Goal: Information Seeking & Learning: Learn about a topic

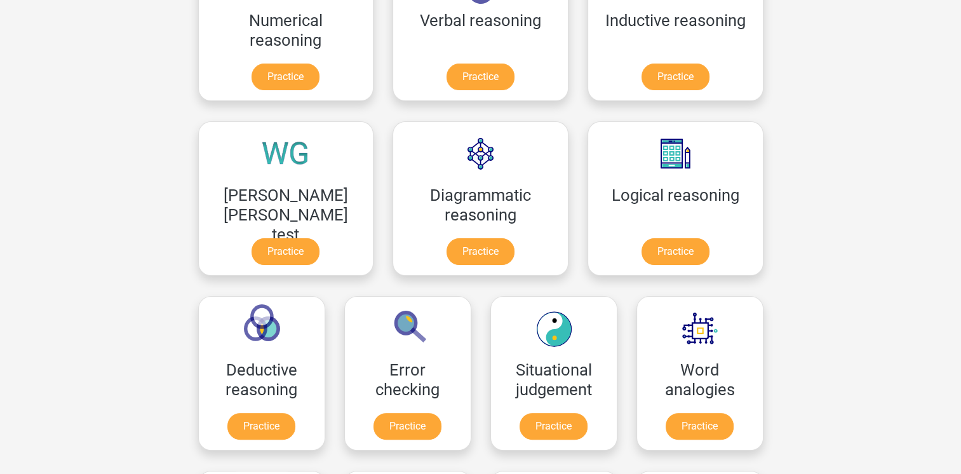
scroll to position [266, 0]
click at [297, 415] on link "Practice" at bounding box center [261, 429] width 71 height 28
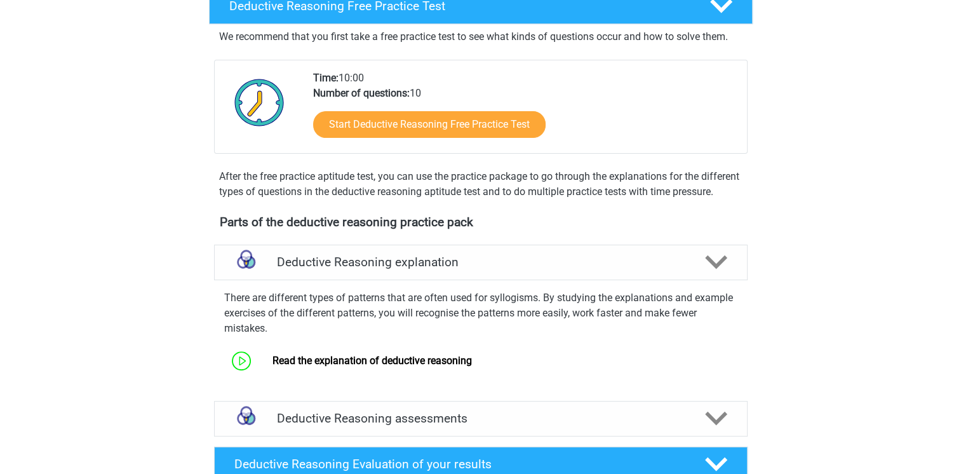
scroll to position [445, 0]
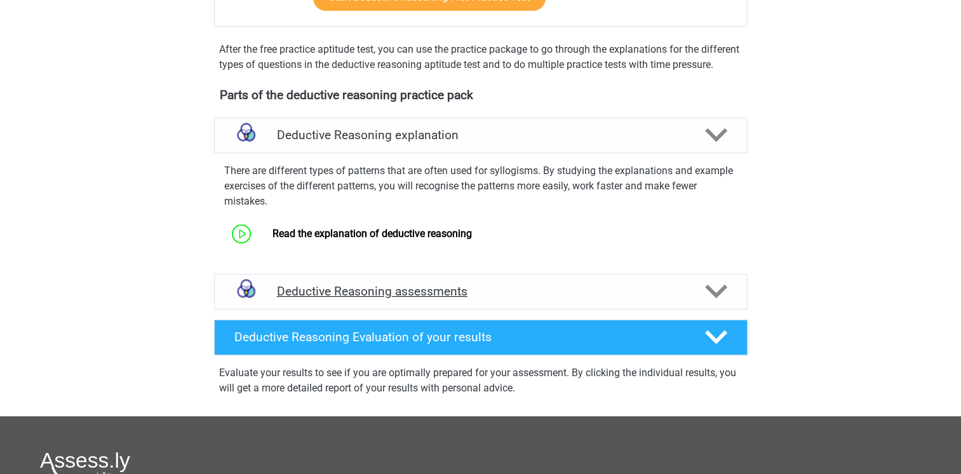
click at [724, 302] on icon at bounding box center [716, 291] width 22 height 22
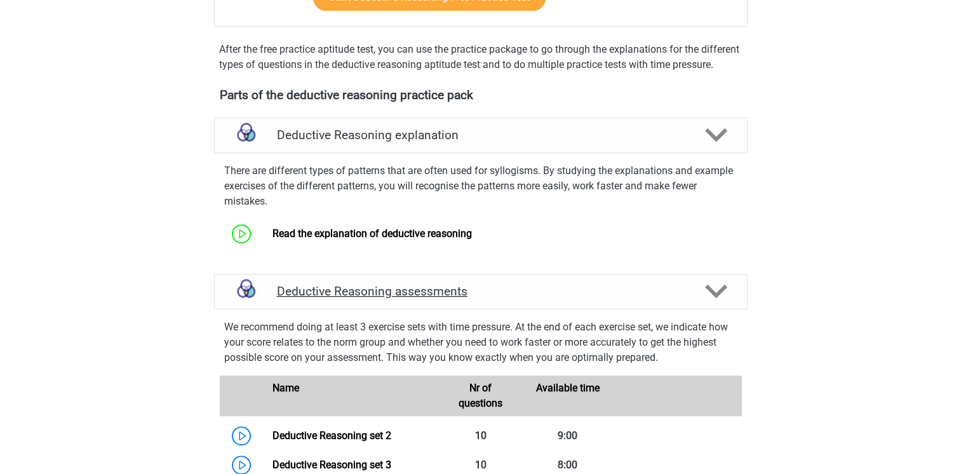
click at [722, 302] on icon at bounding box center [716, 291] width 22 height 22
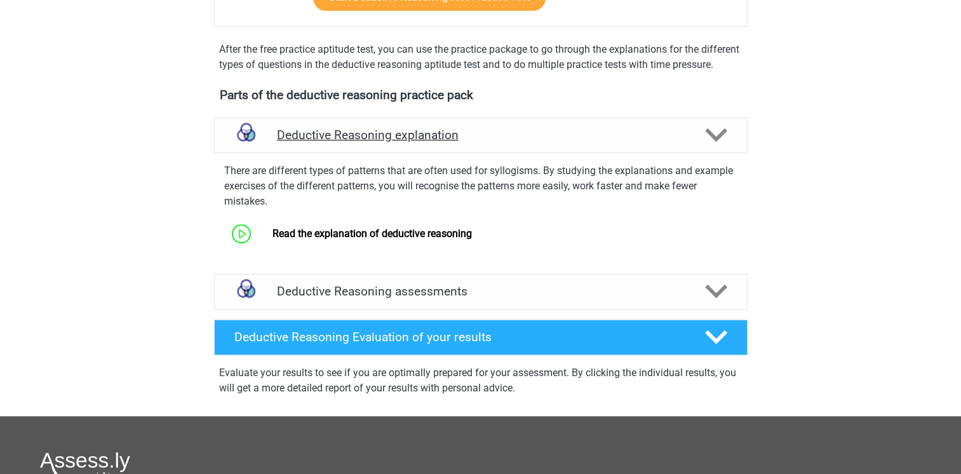
click at [722, 146] on icon at bounding box center [716, 135] width 22 height 22
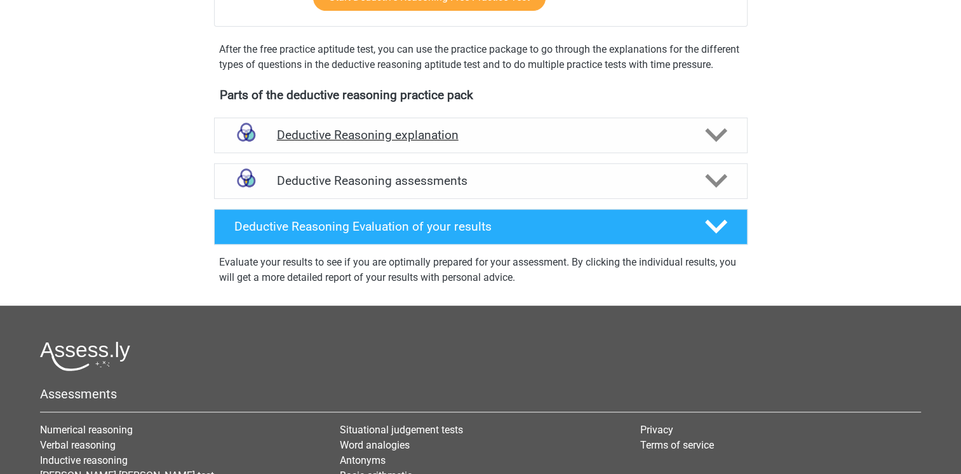
click at [722, 146] on icon at bounding box center [716, 135] width 22 height 22
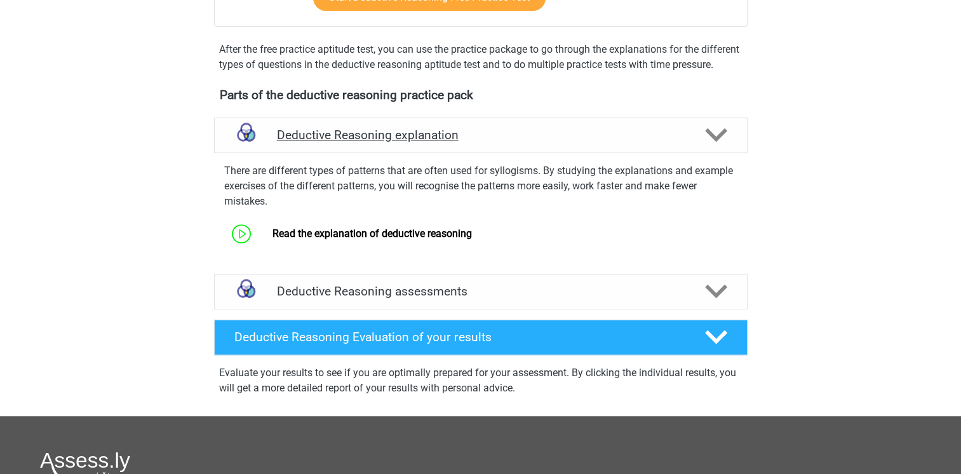
click at [402, 142] on h4 "Deductive Reasoning explanation" at bounding box center [481, 135] width 408 height 15
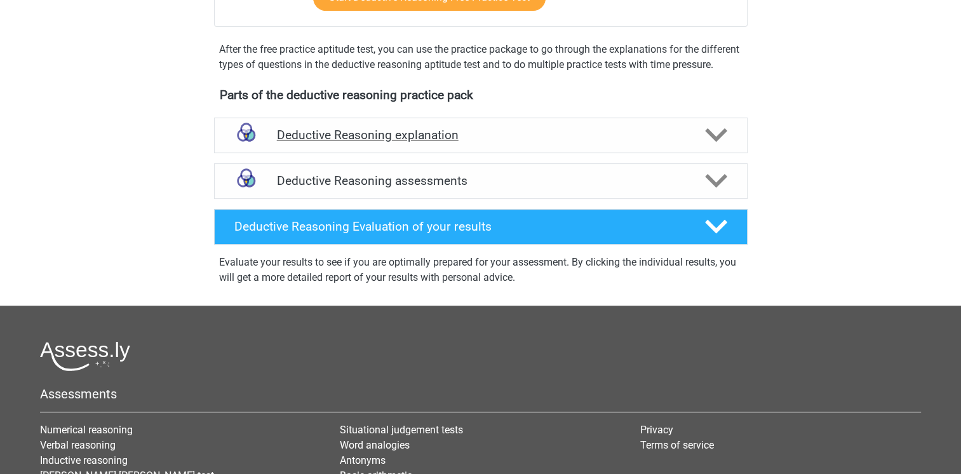
click at [402, 142] on h4 "Deductive Reasoning explanation" at bounding box center [481, 135] width 408 height 15
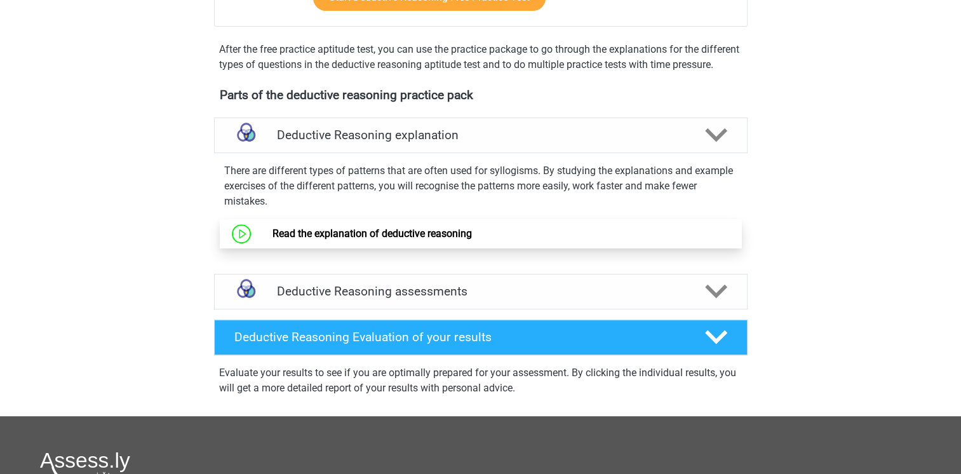
click at [379, 239] on link "Read the explanation of deductive reasoning" at bounding box center [372, 233] width 199 height 12
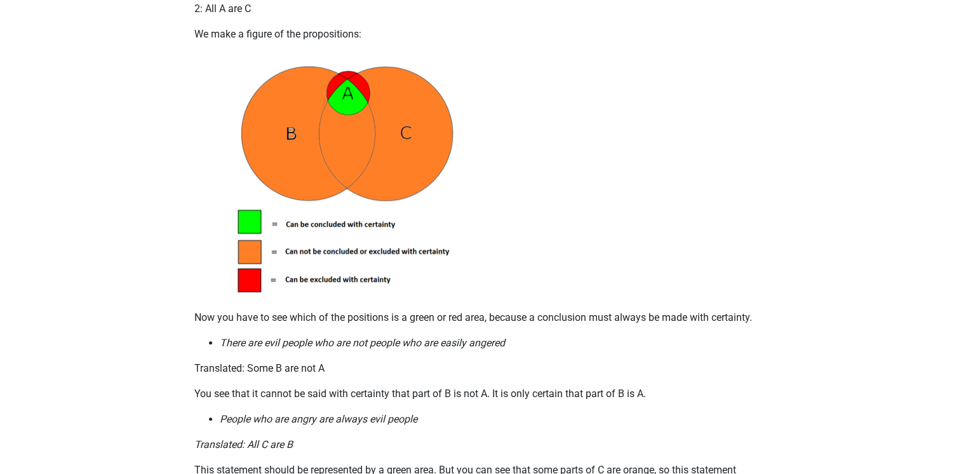
scroll to position [889, 0]
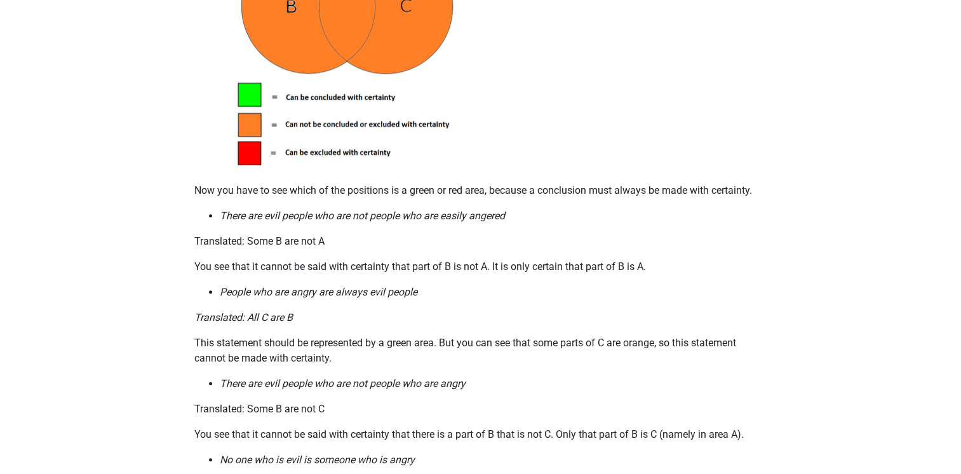
drag, startPoint x: 622, startPoint y: 283, endPoint x: 601, endPoint y: 290, distance: 21.9
click at [569, 274] on p "You see that it cannot be said with certainty that part of B is not A. It is on…" at bounding box center [480, 266] width 573 height 15
drag, startPoint x: 601, startPoint y: 290, endPoint x: 657, endPoint y: 283, distance: 56.3
click at [657, 274] on p "You see that it cannot be said with certainty that part of B is not A. It is on…" at bounding box center [480, 266] width 573 height 15
click at [658, 274] on p "You see that it cannot be said with certainty that part of B is not A. It is on…" at bounding box center [480, 266] width 573 height 15
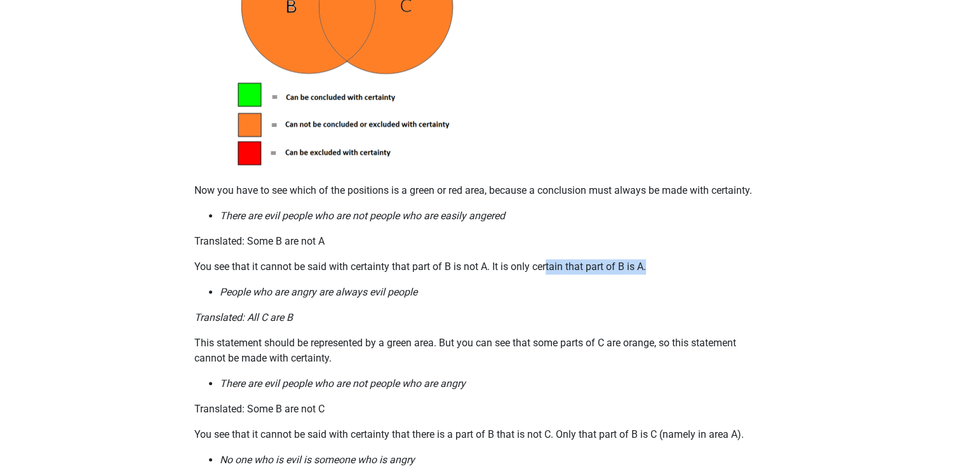
drag, startPoint x: 650, startPoint y: 280, endPoint x: 547, endPoint y: 283, distance: 103.0
click at [547, 274] on p "You see that it cannot be said with certainty that part of B is not A. It is on…" at bounding box center [480, 266] width 573 height 15
drag, startPoint x: 297, startPoint y: 329, endPoint x: 250, endPoint y: 333, distance: 47.8
click at [250, 325] on p "Translated: All C are B" at bounding box center [480, 317] width 573 height 15
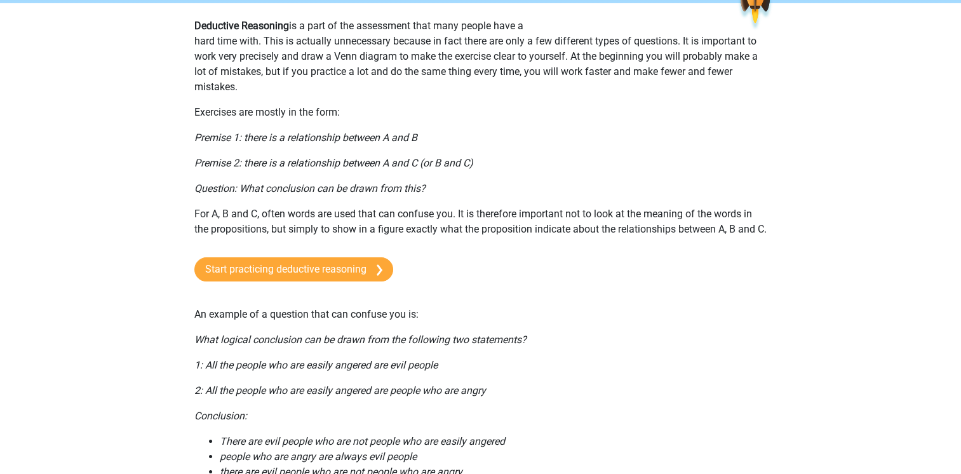
scroll to position [0, 0]
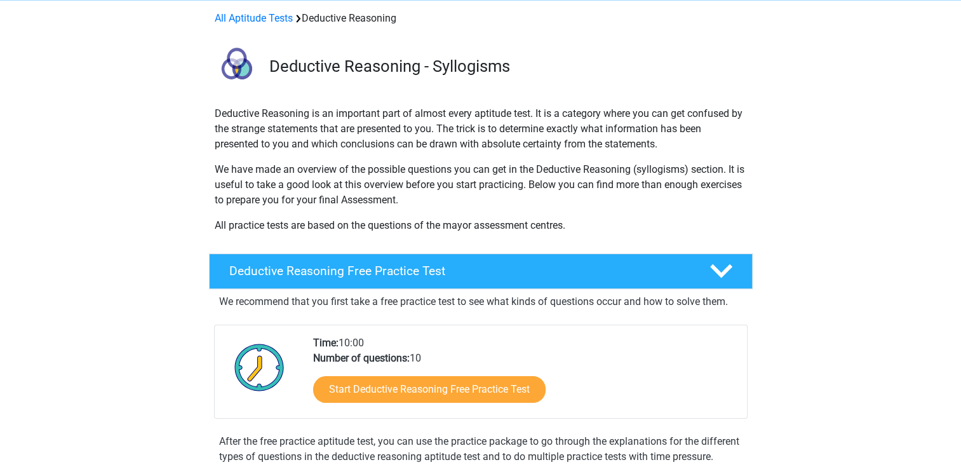
scroll to position [127, 0]
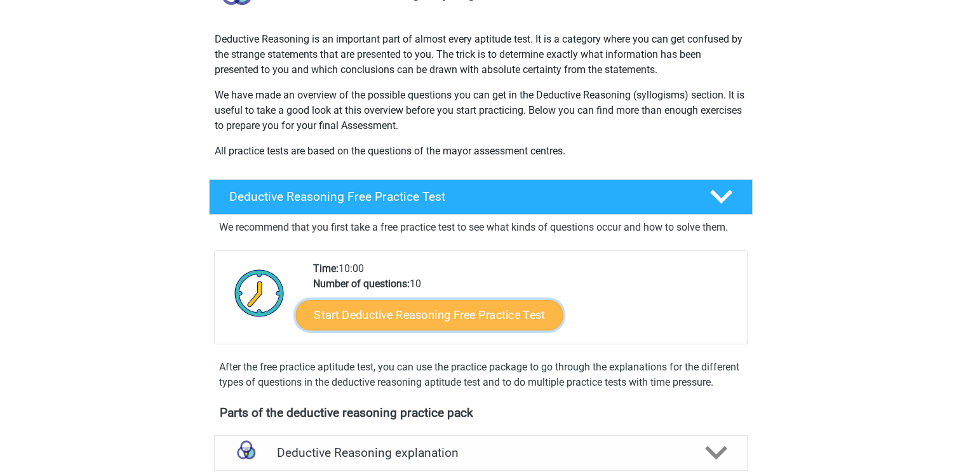
click at [455, 310] on link "Start Deductive Reasoning Free Practice Test" at bounding box center [428, 314] width 267 height 30
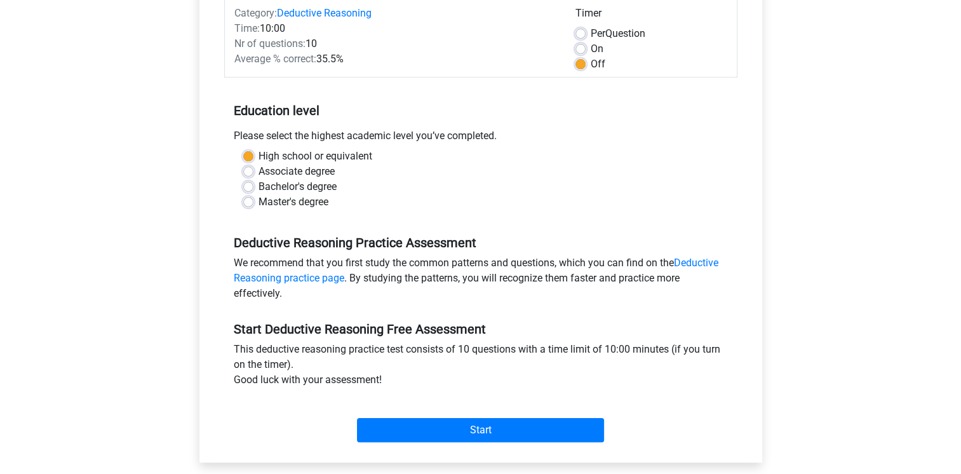
scroll to position [191, 0]
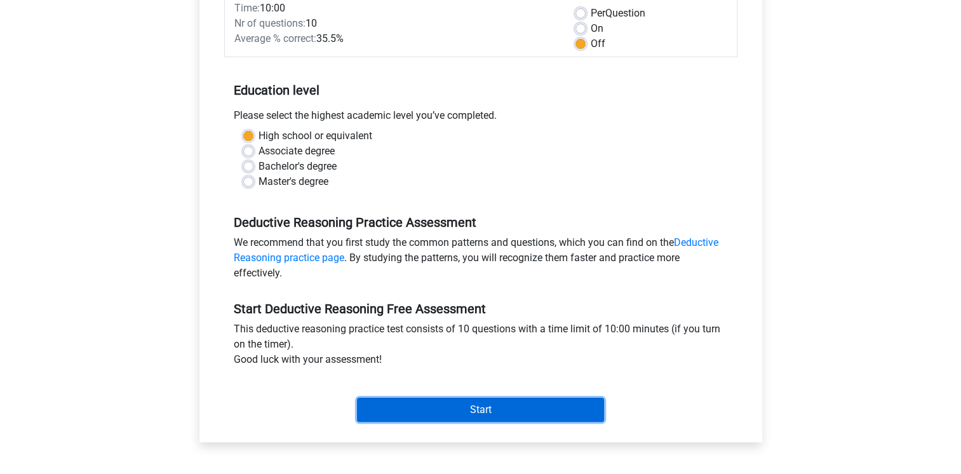
click at [457, 405] on input "Start" at bounding box center [480, 410] width 247 height 24
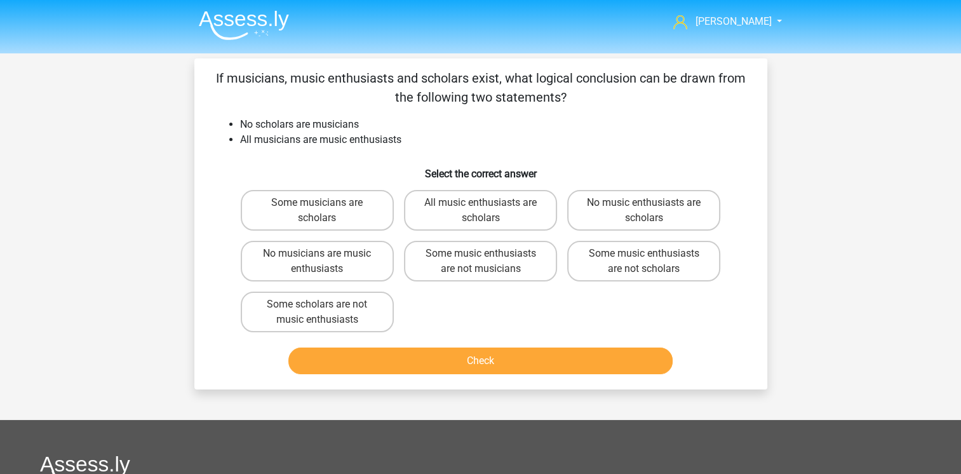
click at [324, 311] on input "Some scholars are not music enthusiasts" at bounding box center [321, 308] width 8 height 8
radio input "true"
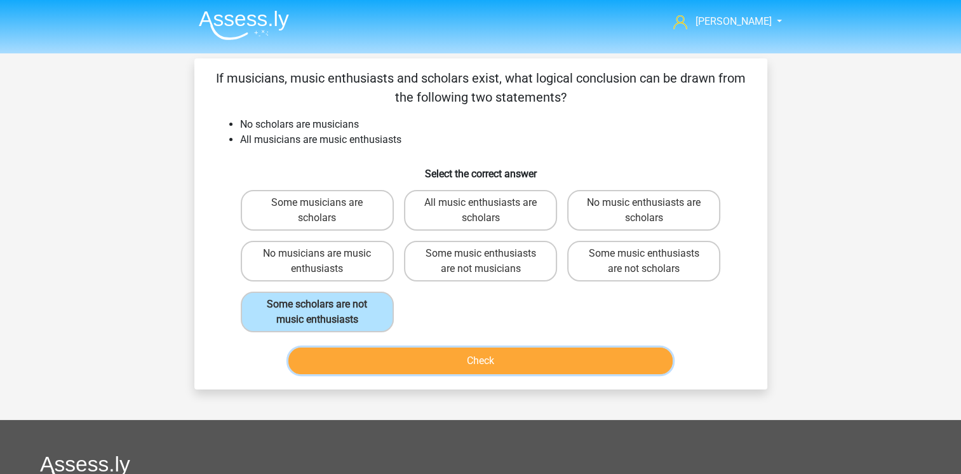
click at [490, 358] on button "Check" at bounding box center [480, 360] width 384 height 27
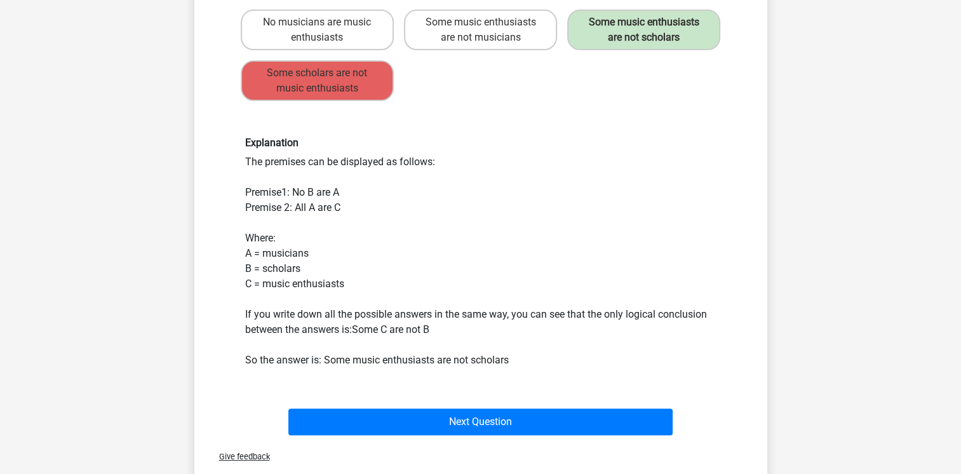
scroll to position [254, 0]
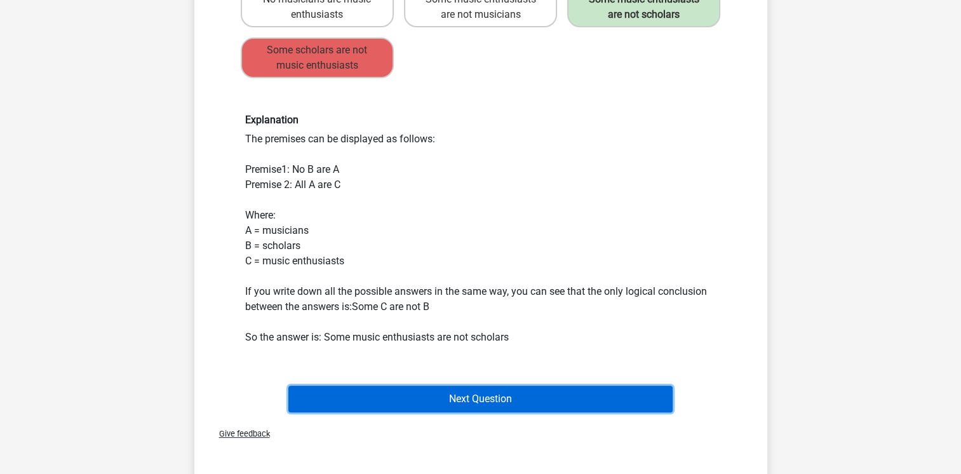
click at [470, 388] on button "Next Question" at bounding box center [480, 399] width 384 height 27
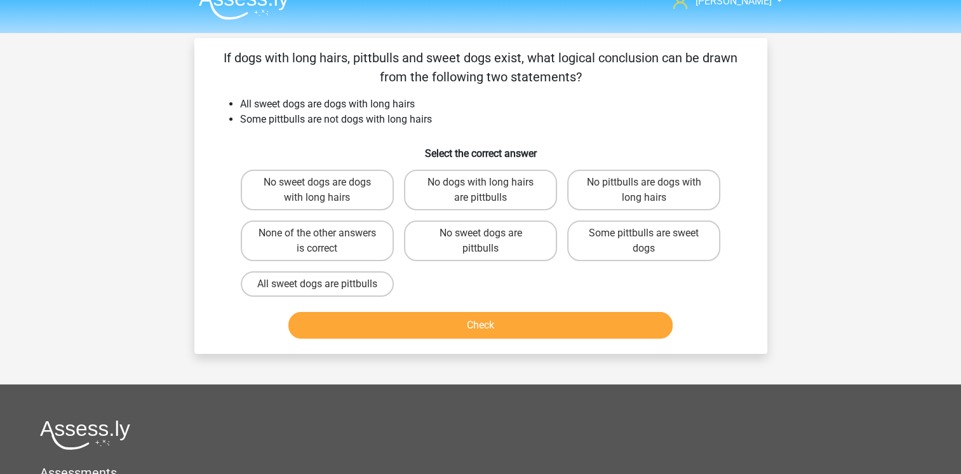
scroll to position [0, 0]
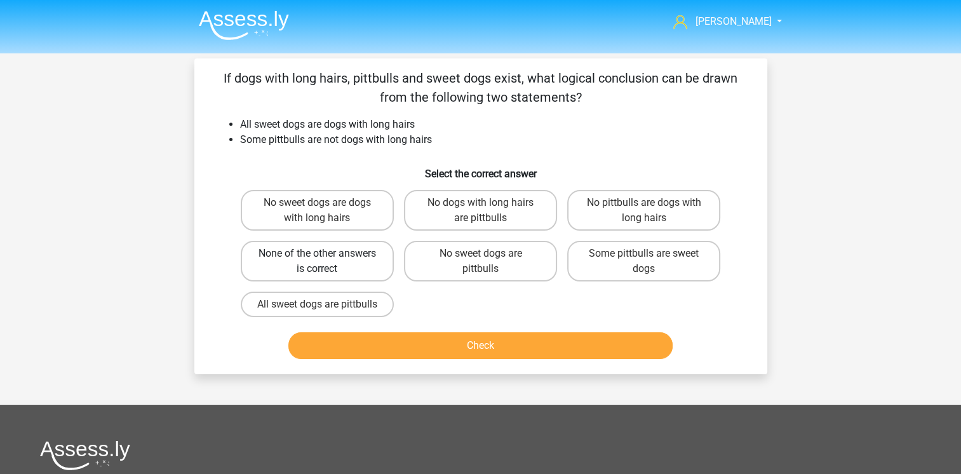
click at [352, 260] on label "None of the other answers is correct" at bounding box center [317, 261] width 153 height 41
click at [325, 260] on input "None of the other answers is correct" at bounding box center [321, 257] width 8 height 8
radio input "true"
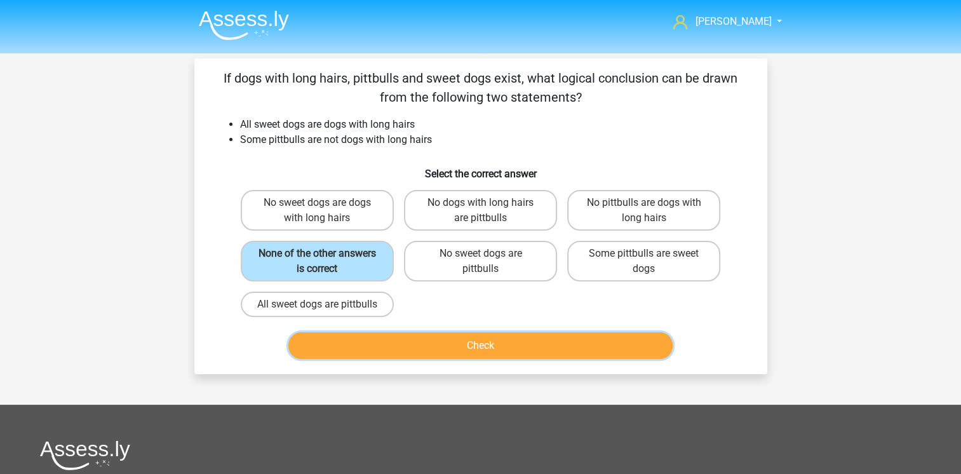
click at [477, 353] on button "Check" at bounding box center [480, 345] width 384 height 27
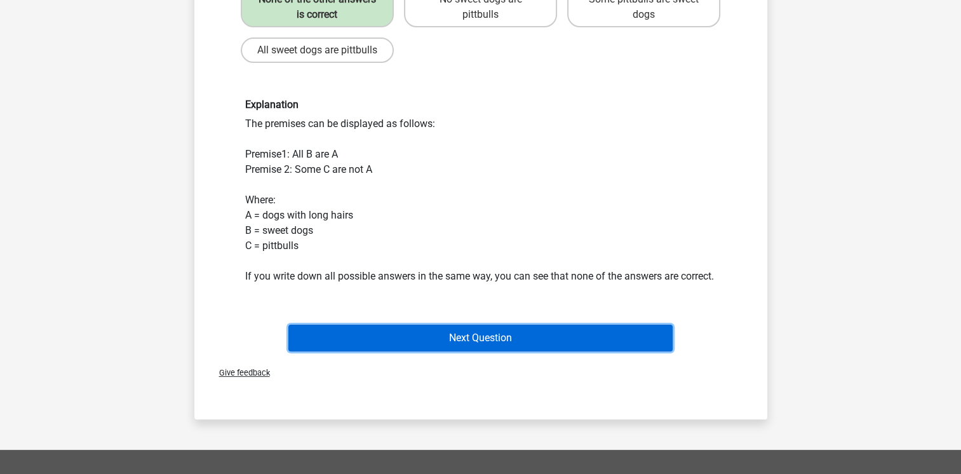
click at [480, 351] on button "Next Question" at bounding box center [480, 338] width 384 height 27
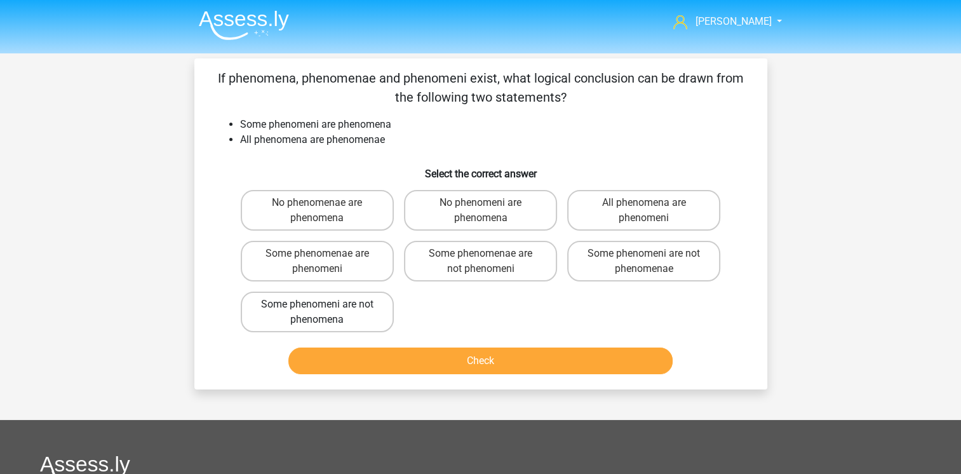
click at [358, 309] on label "Some phenomeni are not phenomena" at bounding box center [317, 312] width 153 height 41
click at [325, 309] on input "Some phenomeni are not phenomena" at bounding box center [321, 308] width 8 height 8
radio input "true"
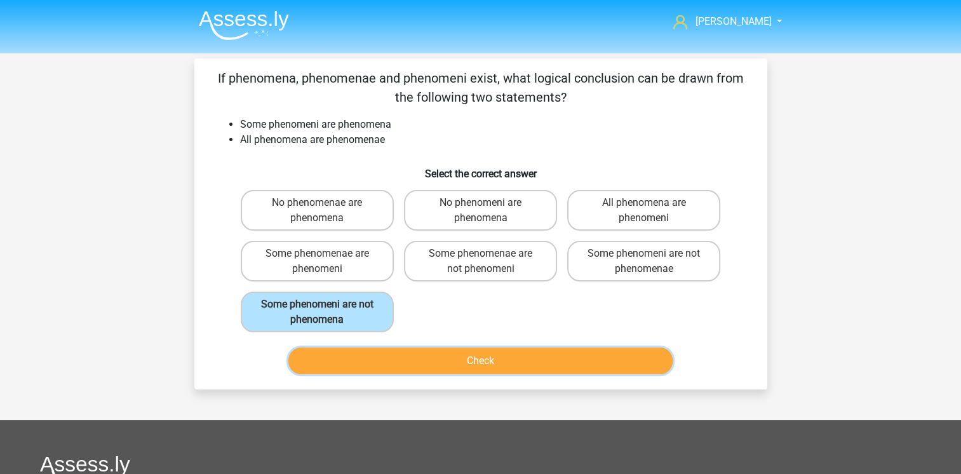
click at [493, 366] on button "Check" at bounding box center [480, 360] width 384 height 27
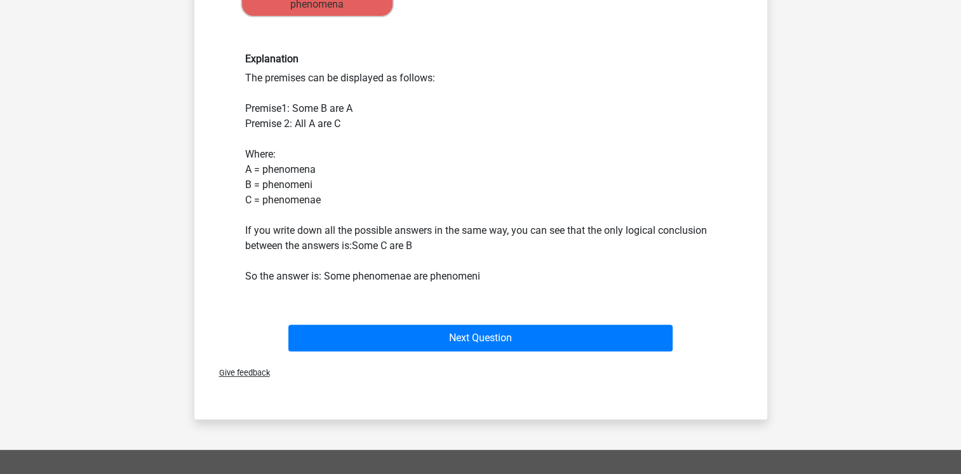
scroll to position [318, 0]
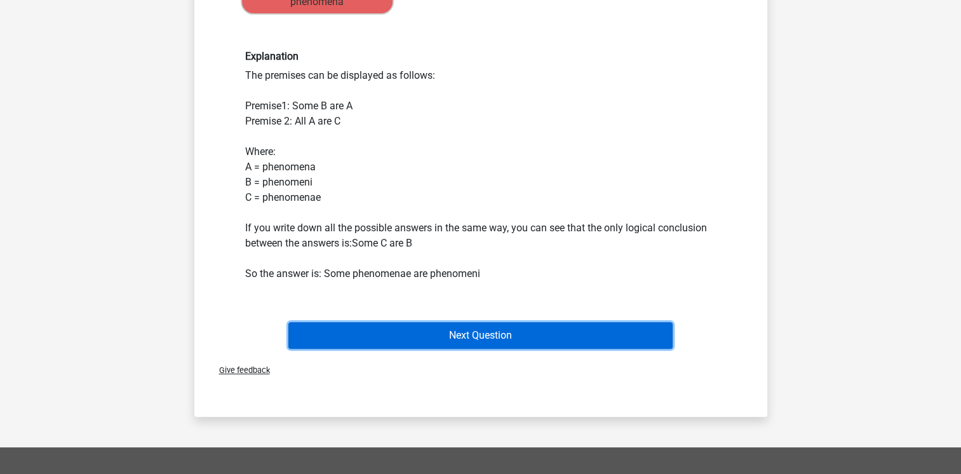
click at [468, 330] on button "Next Question" at bounding box center [480, 335] width 384 height 27
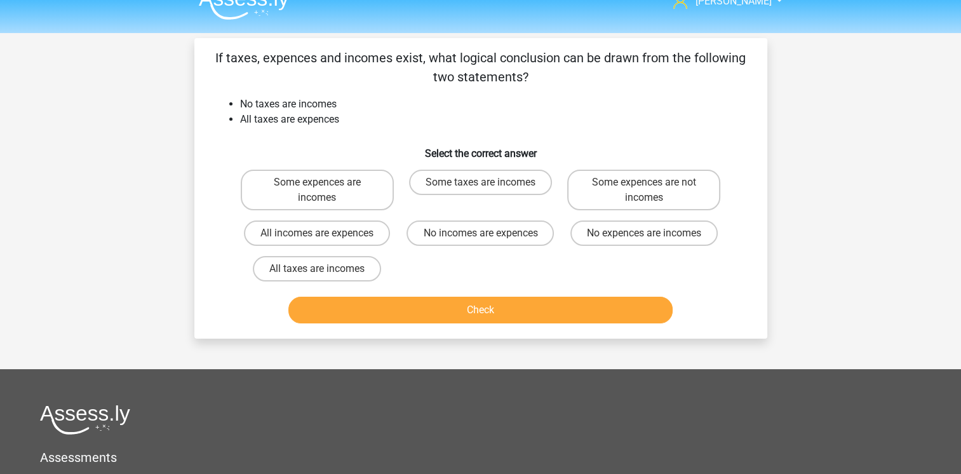
scroll to position [0, 0]
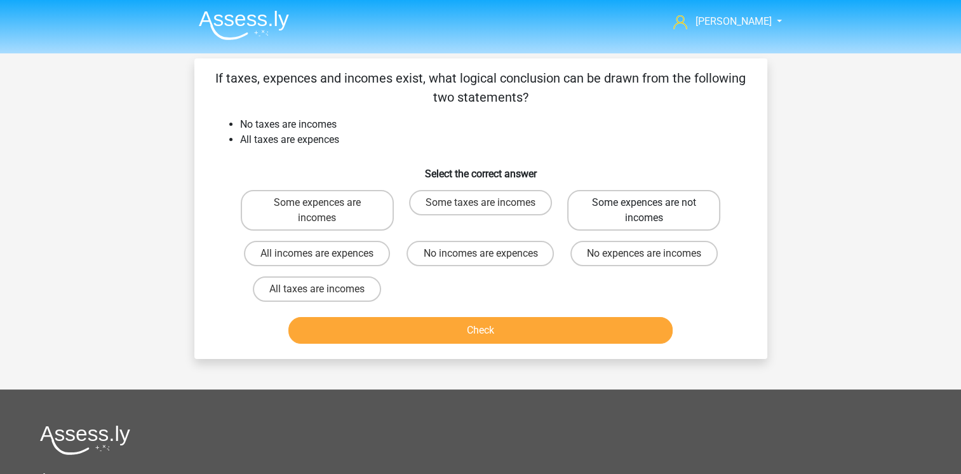
click at [643, 210] on label "Some expences are not incomes" at bounding box center [643, 210] width 153 height 41
click at [644, 210] on input "Some expences are not incomes" at bounding box center [648, 207] width 8 height 8
radio input "true"
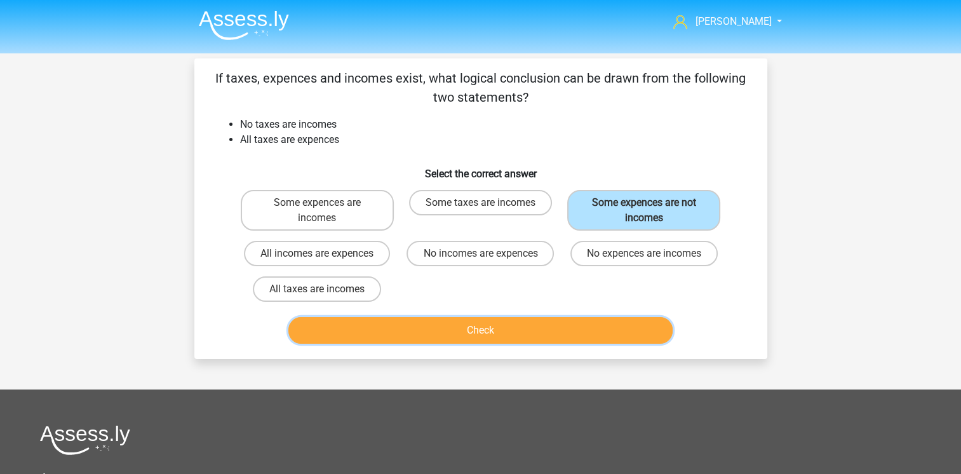
click at [499, 332] on button "Check" at bounding box center [480, 330] width 384 height 27
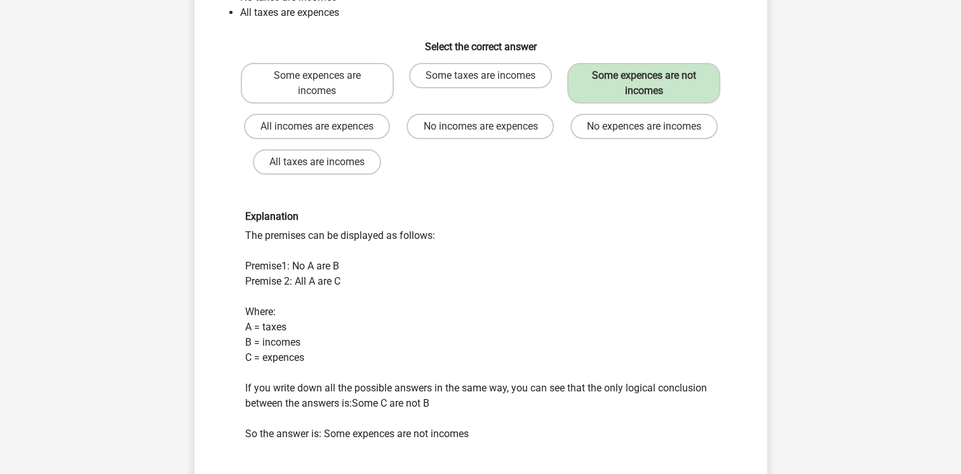
scroll to position [254, 0]
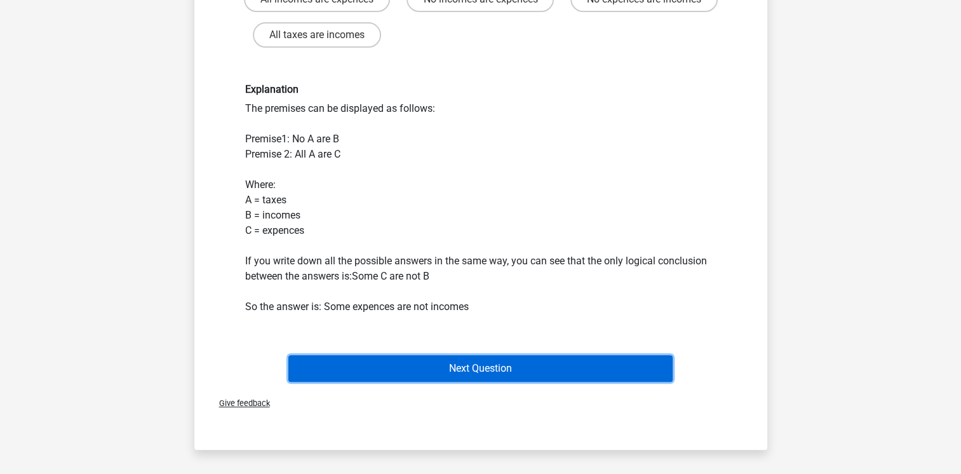
click at [473, 365] on button "Next Question" at bounding box center [480, 368] width 384 height 27
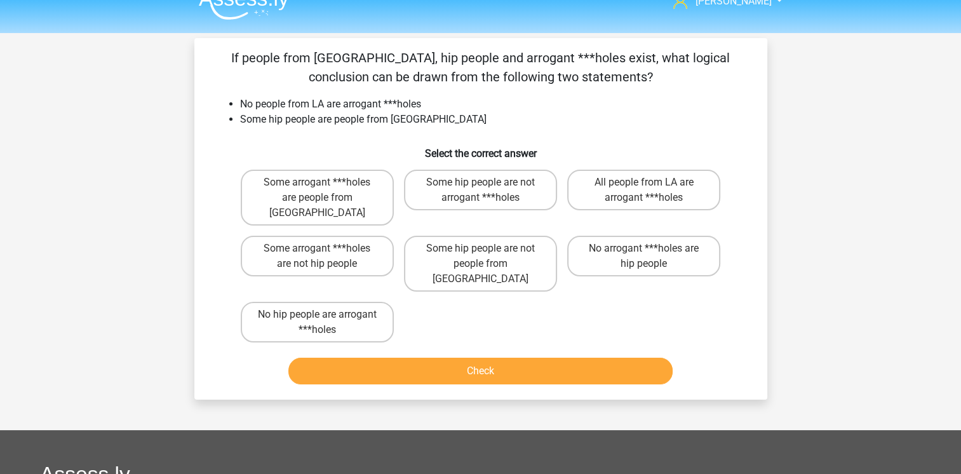
scroll to position [0, 0]
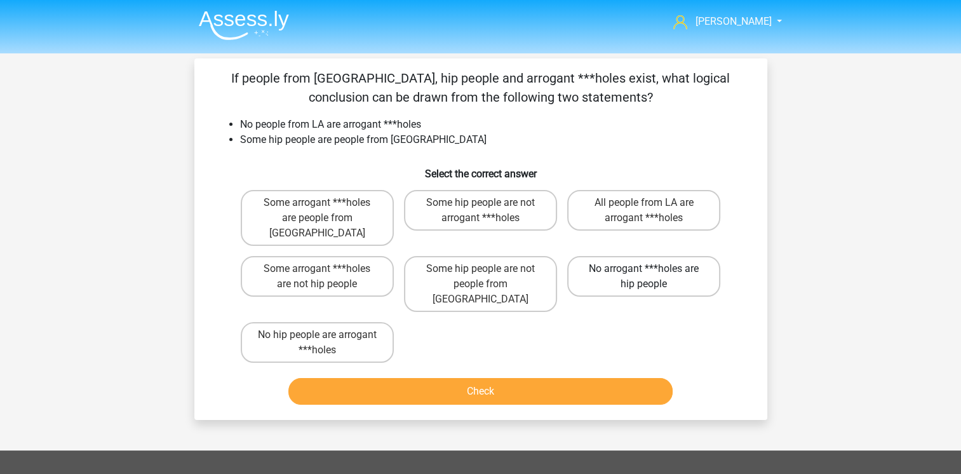
click at [623, 266] on label "No arrogant ***holes are hip people" at bounding box center [643, 276] width 153 height 41
click at [644, 269] on input "No arrogant ***holes are hip people" at bounding box center [648, 273] width 8 height 8
radio input "true"
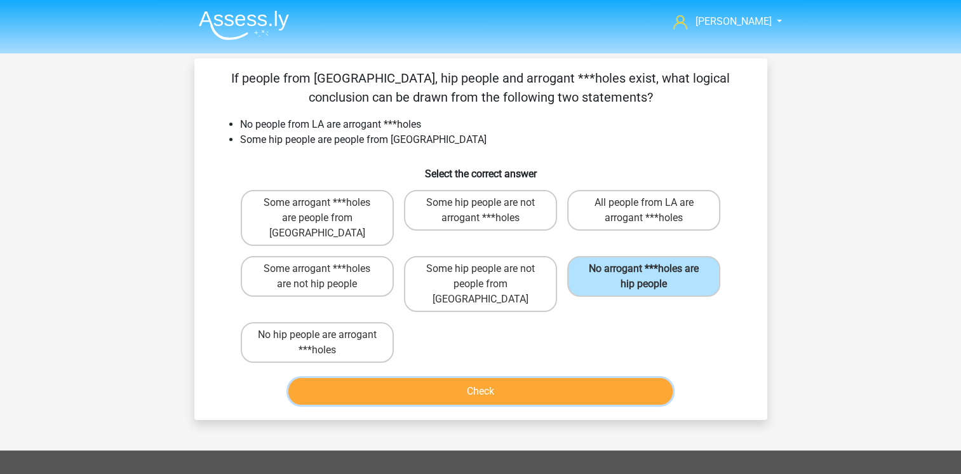
click at [508, 378] on button "Check" at bounding box center [480, 391] width 384 height 27
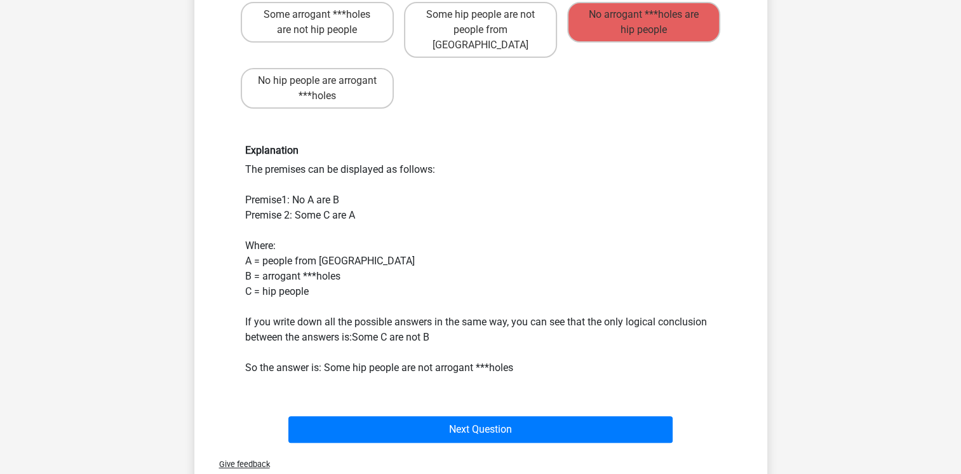
scroll to position [381, 0]
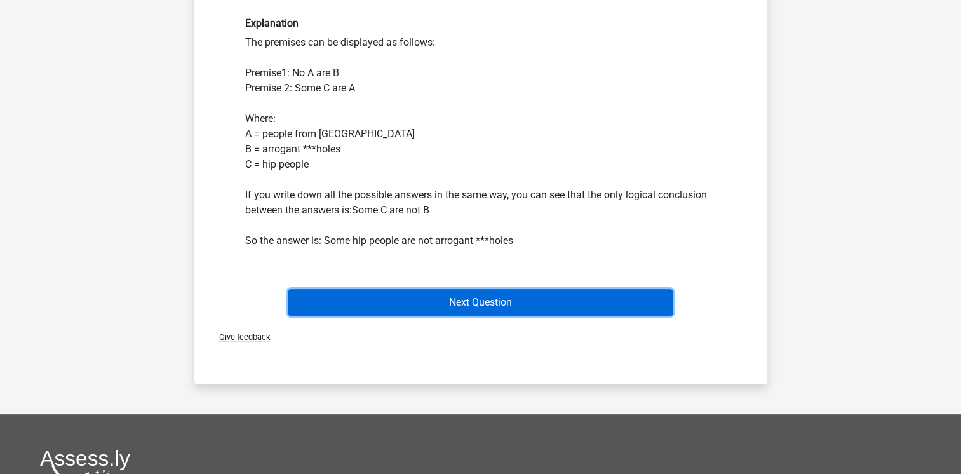
click at [508, 289] on button "Next Question" at bounding box center [480, 302] width 384 height 27
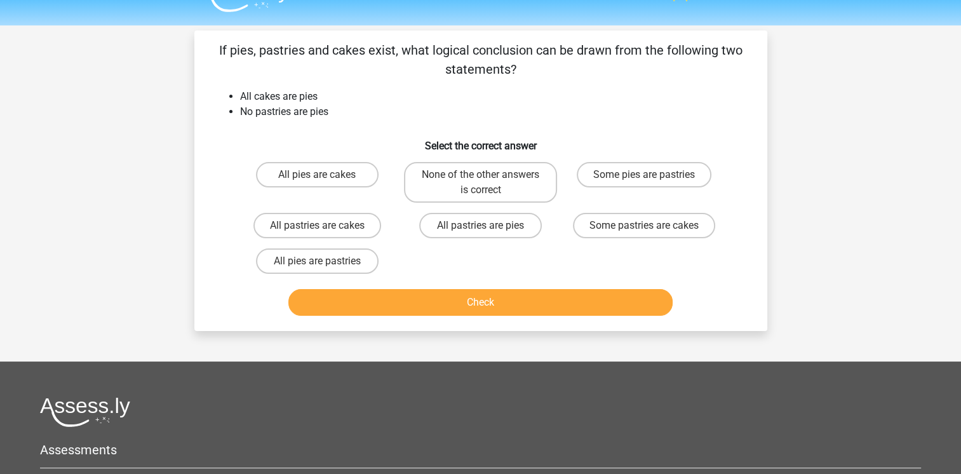
scroll to position [0, 0]
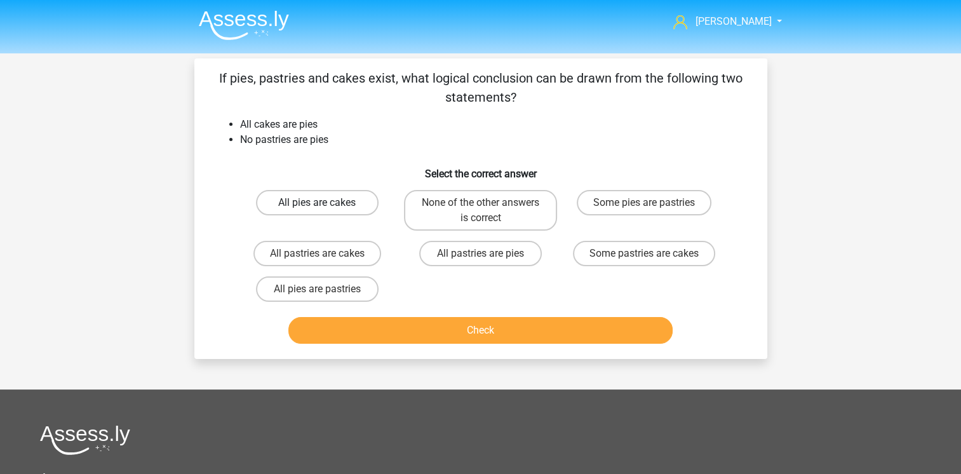
click at [345, 202] on label "All pies are cakes" at bounding box center [317, 202] width 123 height 25
click at [325, 203] on input "All pies are cakes" at bounding box center [321, 207] width 8 height 8
radio input "true"
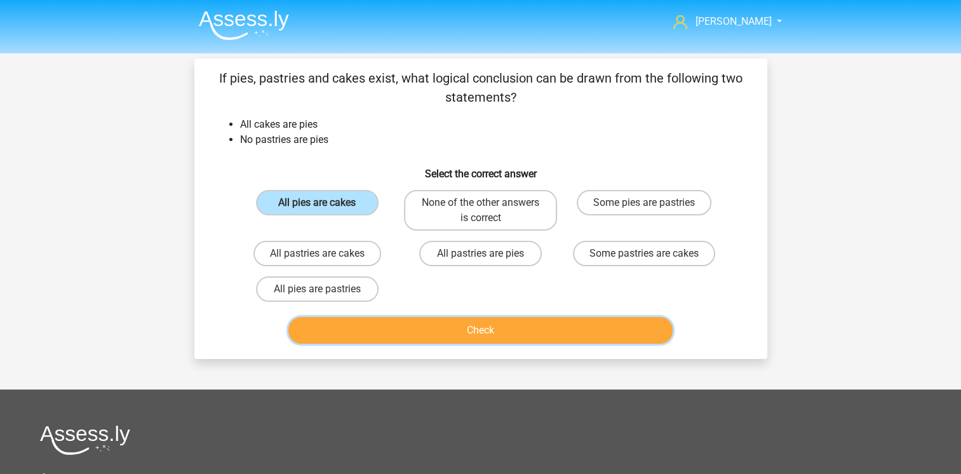
click at [480, 328] on button "Check" at bounding box center [480, 330] width 384 height 27
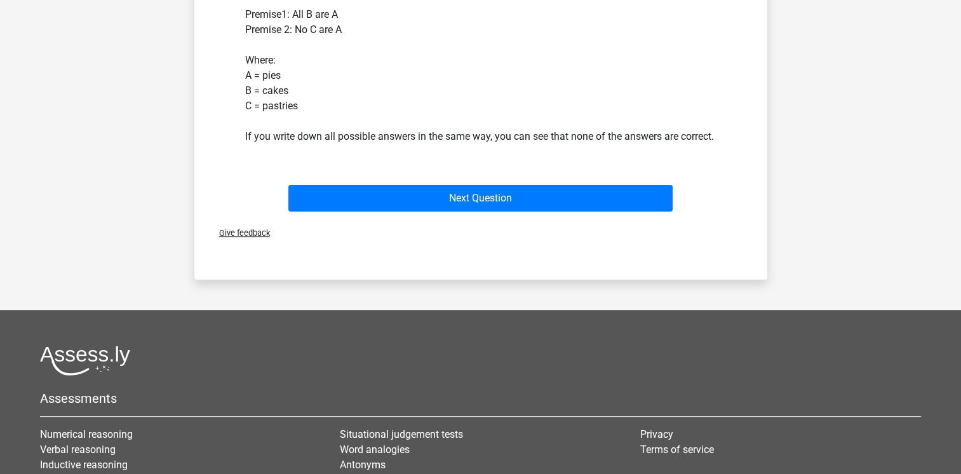
scroll to position [381, 0]
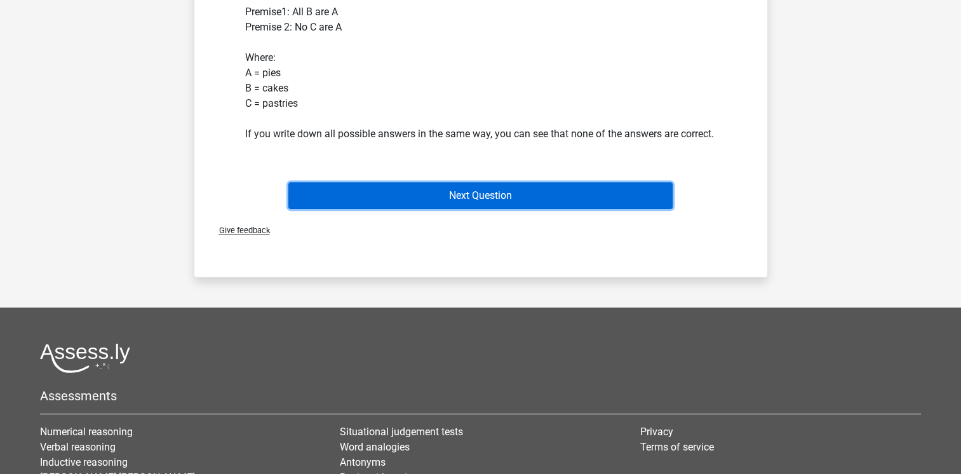
click at [471, 209] on button "Next Question" at bounding box center [480, 195] width 384 height 27
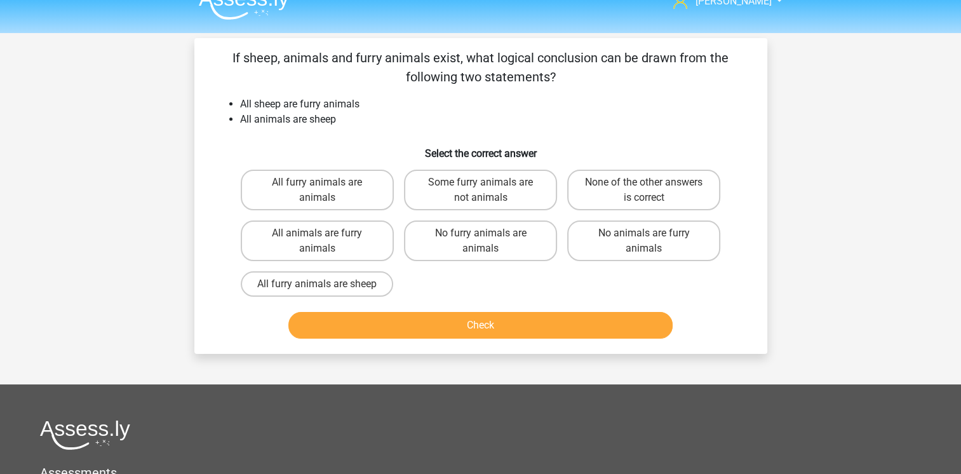
scroll to position [0, 0]
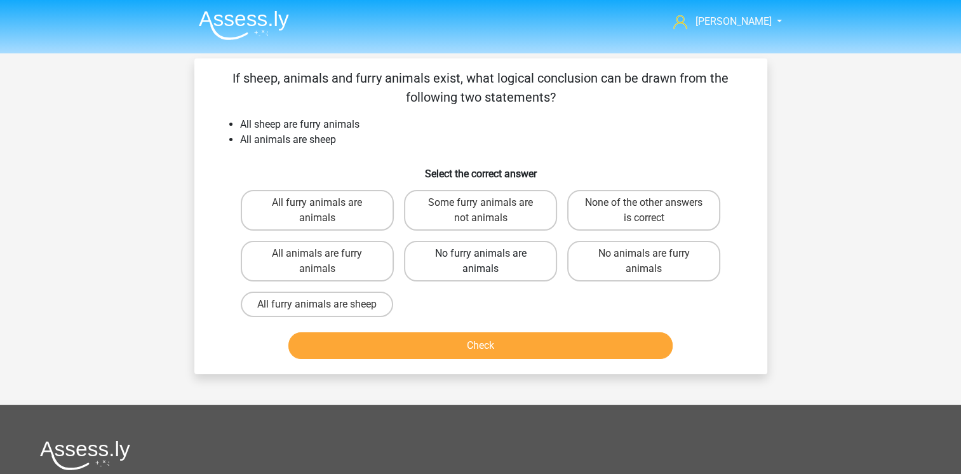
click at [483, 268] on label "No furry animals are animals" at bounding box center [480, 261] width 153 height 41
click at [483, 262] on input "No furry animals are animals" at bounding box center [484, 257] width 8 height 8
radio input "true"
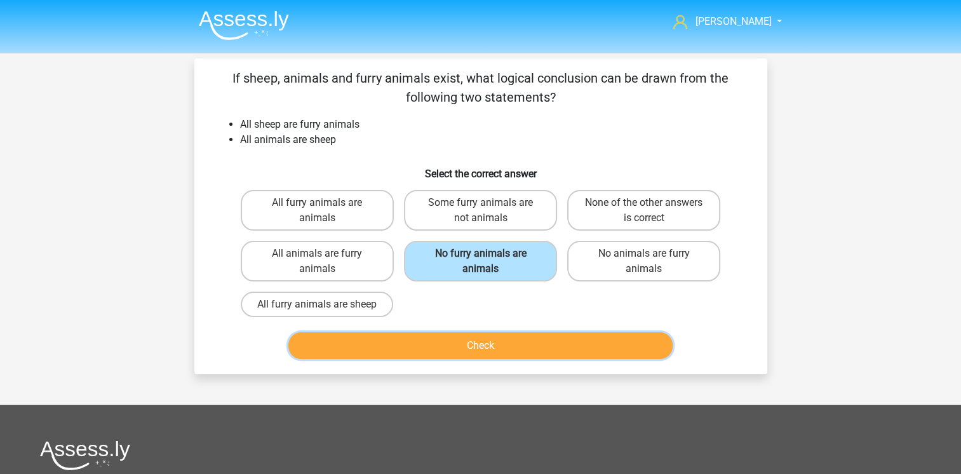
click at [485, 345] on button "Check" at bounding box center [480, 345] width 384 height 27
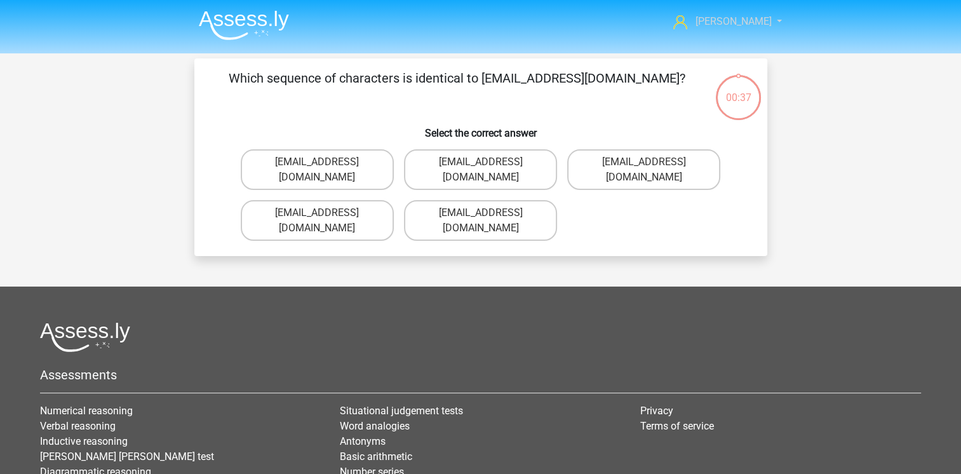
click at [744, 22] on span "[PERSON_NAME]" at bounding box center [733, 21] width 76 height 12
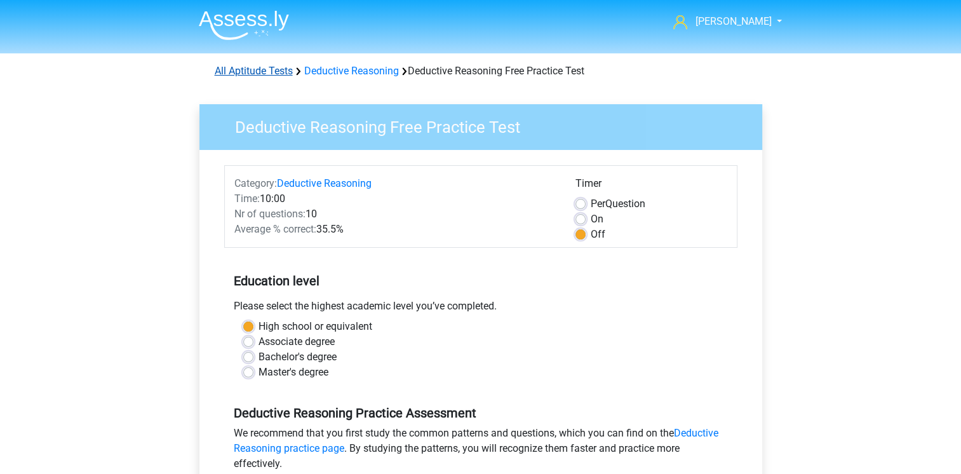
click at [254, 67] on link "All Aptitude Tests" at bounding box center [254, 71] width 78 height 12
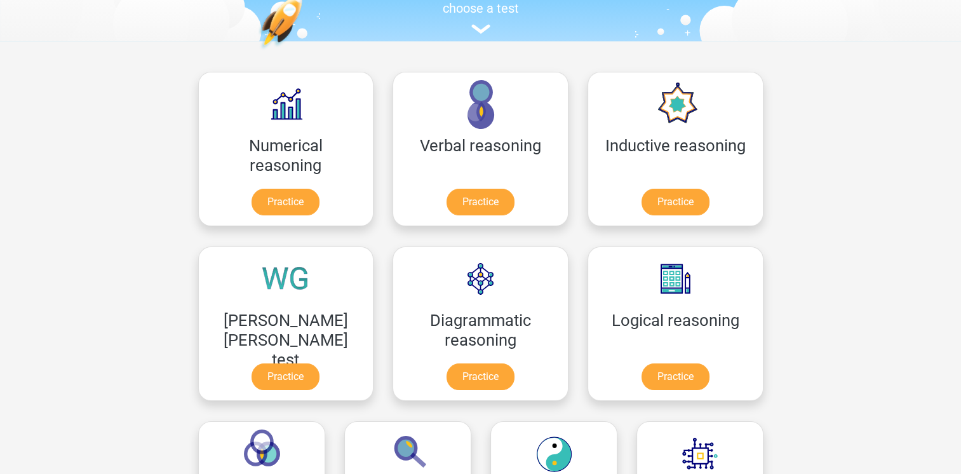
scroll to position [75, 0]
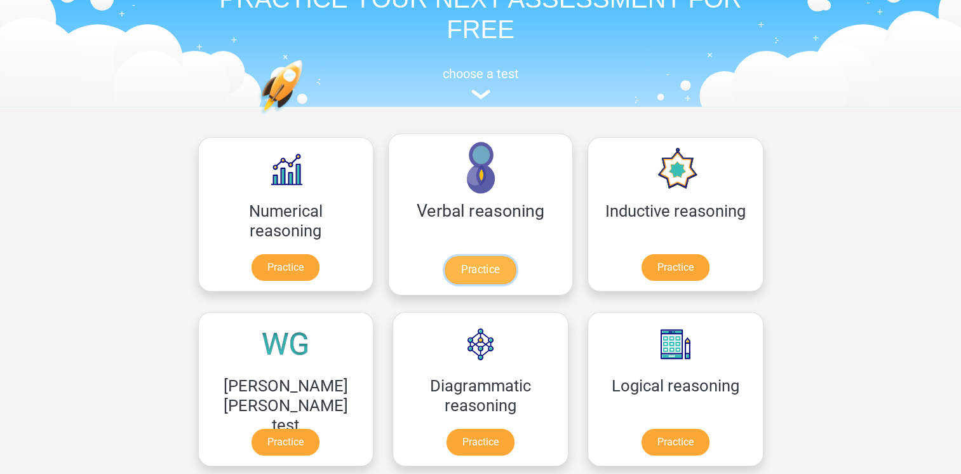
click at [445, 266] on link "Practice" at bounding box center [480, 270] width 71 height 28
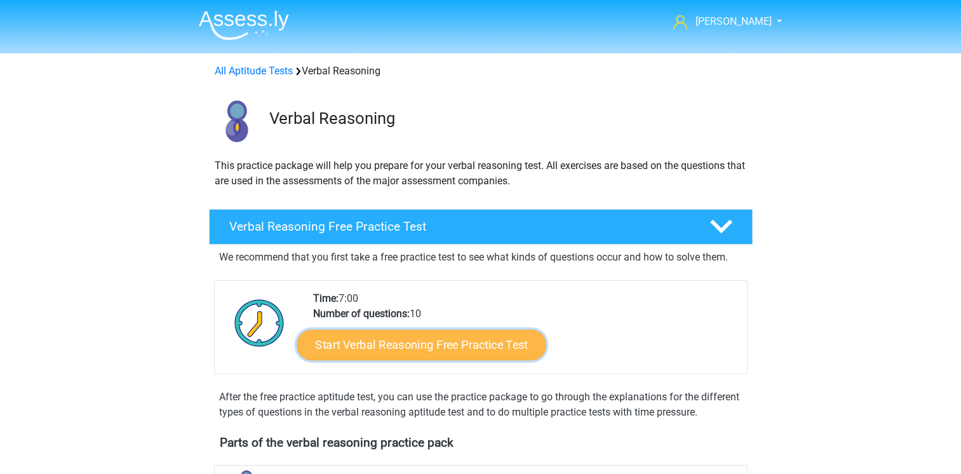
click at [386, 338] on link "Start Verbal Reasoning Free Practice Test" at bounding box center [421, 345] width 249 height 30
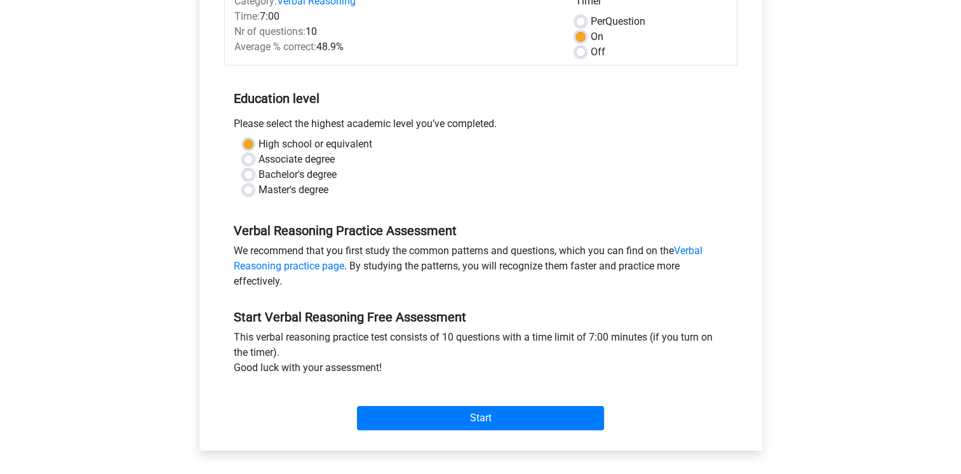
scroll to position [191, 0]
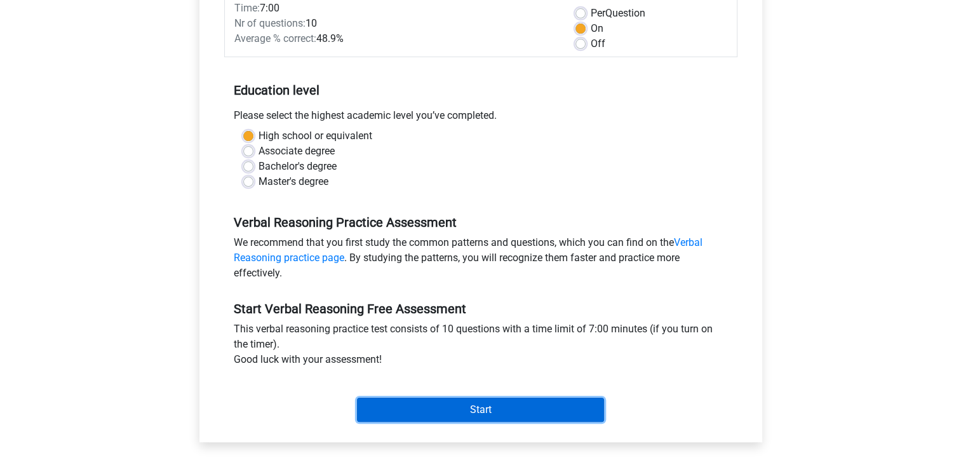
click at [463, 408] on input "Start" at bounding box center [480, 410] width 247 height 24
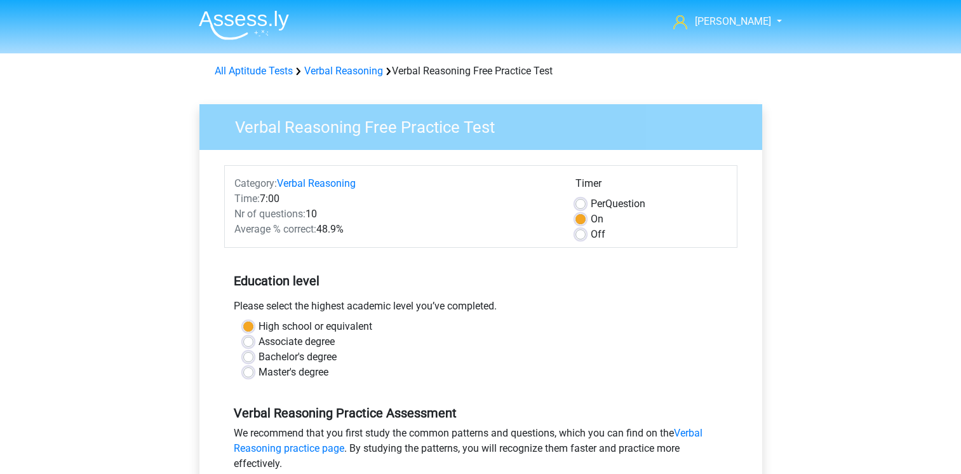
scroll to position [191, 0]
